Goal: Task Accomplishment & Management: Manage account settings

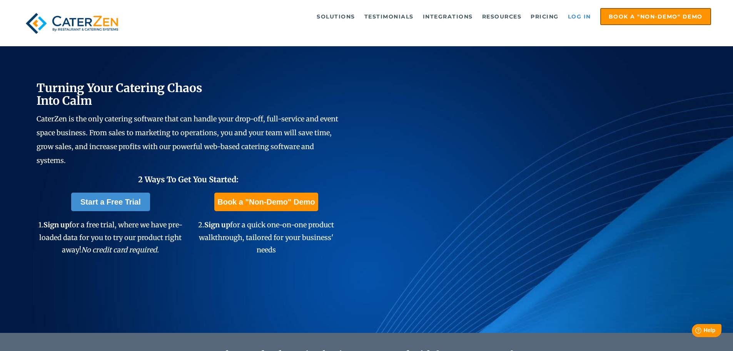
click at [578, 14] on link "Log in" at bounding box center [579, 16] width 31 height 15
click at [583, 20] on link "Log in" at bounding box center [579, 16] width 31 height 15
